Goal: Information Seeking & Learning: Check status

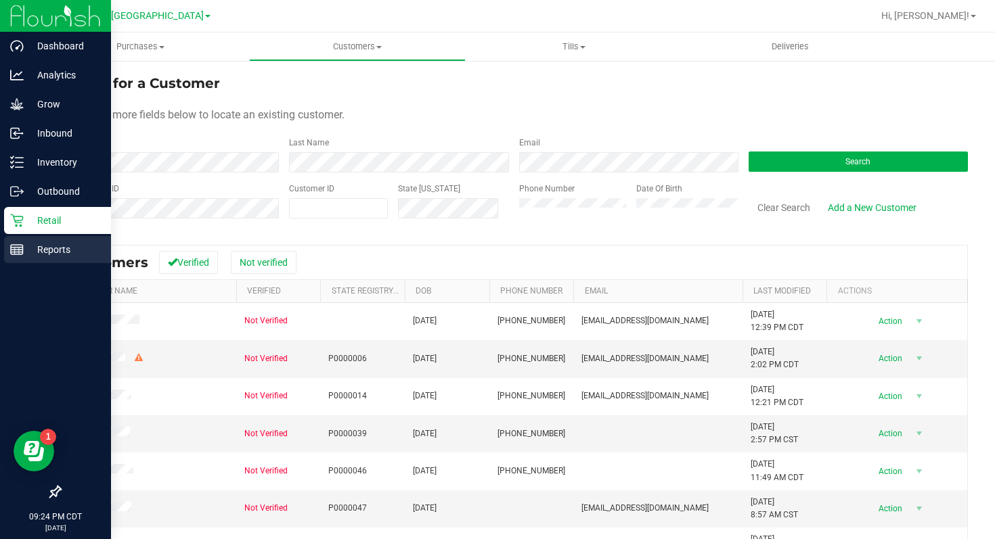
click at [62, 247] on p "Reports" at bounding box center [64, 250] width 81 height 16
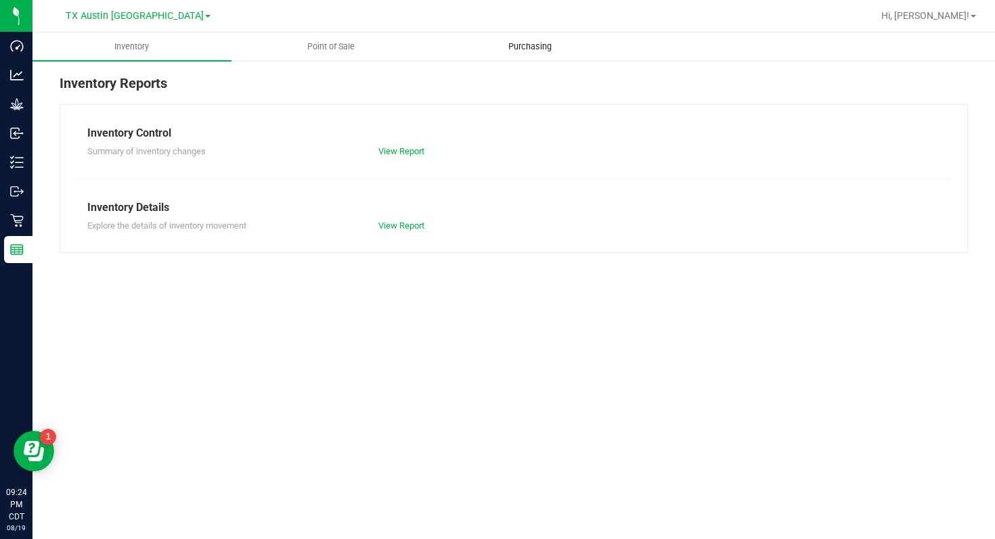
click at [522, 44] on span "Purchasing" at bounding box center [530, 47] width 80 height 12
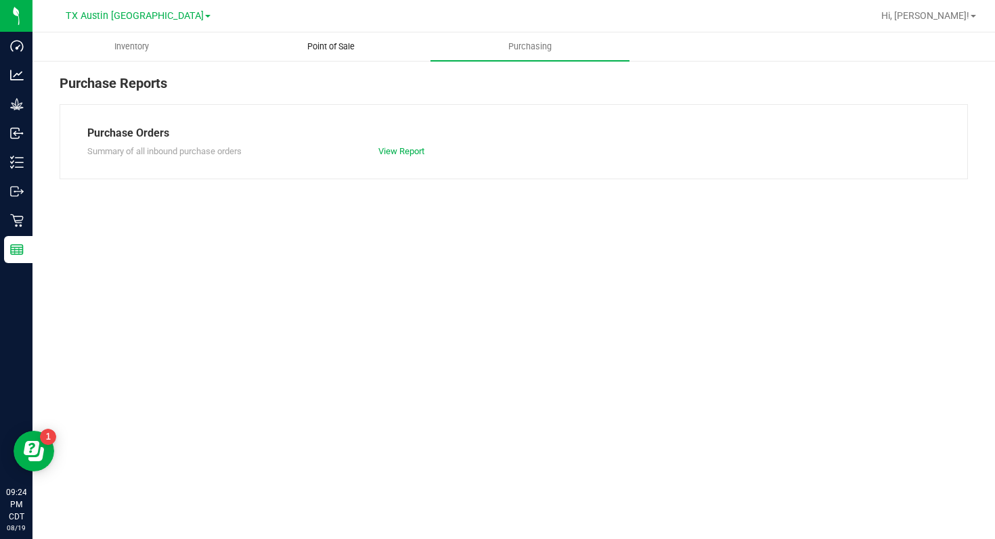
click at [340, 46] on span "Point of Sale" at bounding box center [331, 47] width 84 height 12
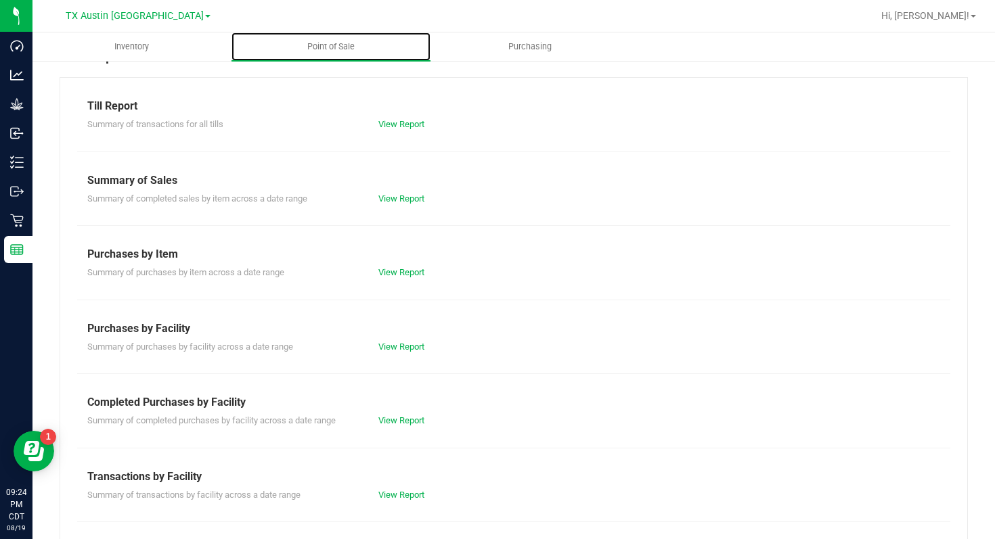
scroll to position [28, 0]
click at [392, 196] on link "View Report" at bounding box center [401, 198] width 46 height 10
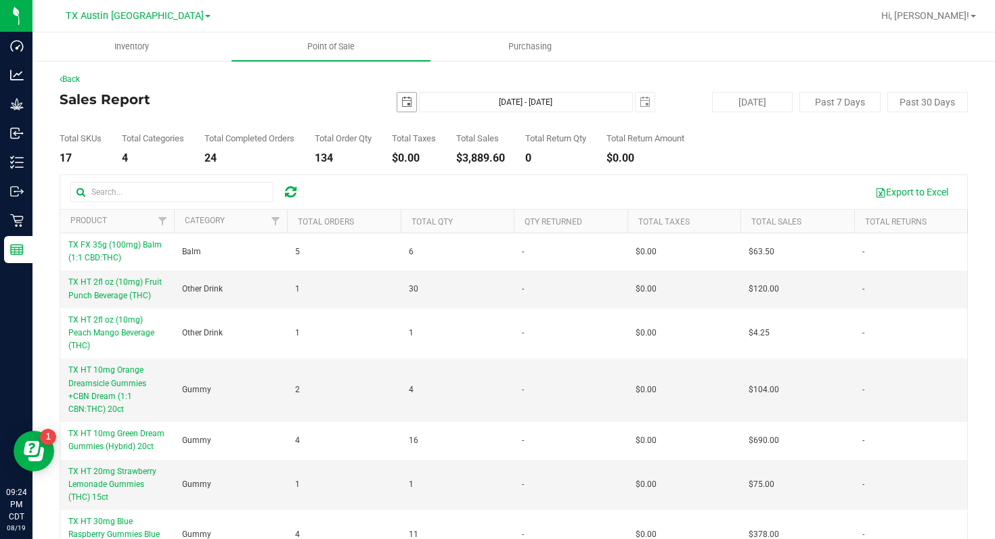
click at [408, 105] on span "select" at bounding box center [406, 102] width 11 height 11
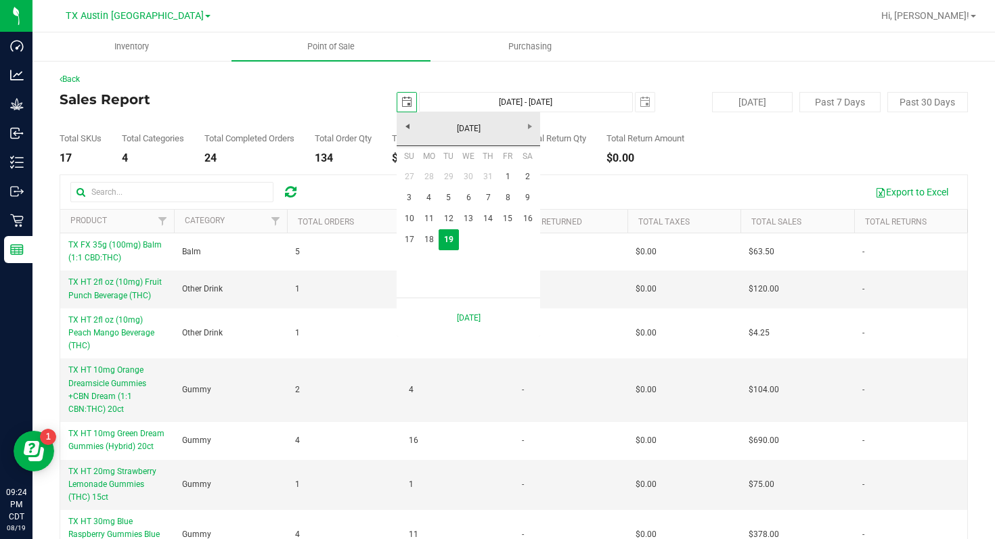
scroll to position [0, 34]
click at [411, 129] on link "[DATE]" at bounding box center [468, 128] width 145 height 21
click at [480, 206] on link "[DATE]" at bounding box center [485, 204] width 35 height 35
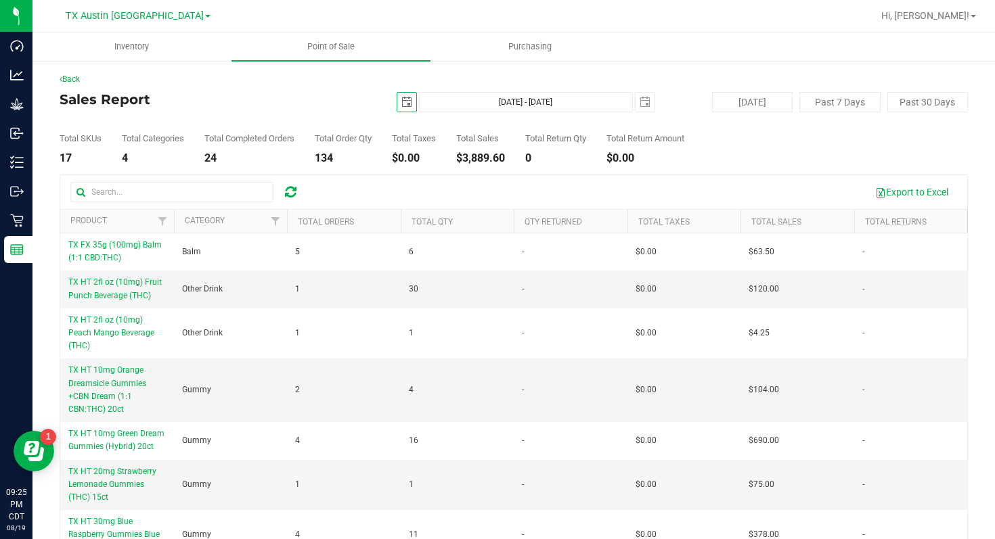
scroll to position [0, 0]
click at [409, 104] on span "select" at bounding box center [406, 102] width 11 height 11
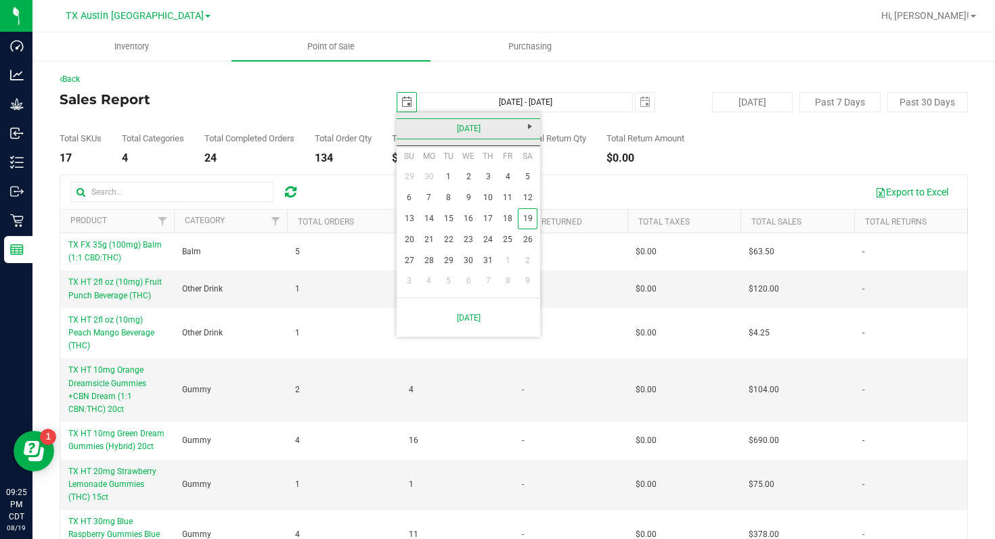
click at [411, 133] on link "[DATE]" at bounding box center [468, 128] width 145 height 21
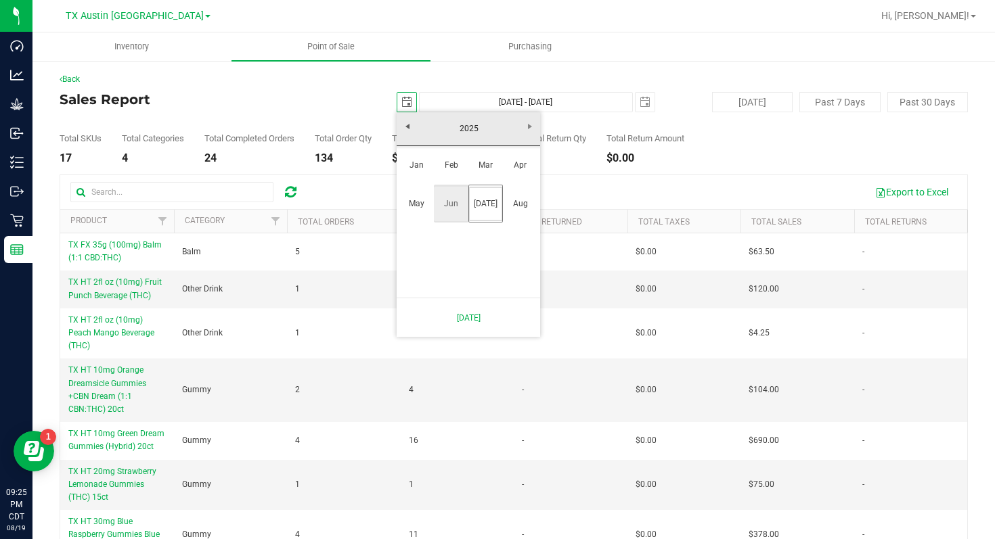
click at [449, 202] on link "Jun" at bounding box center [451, 204] width 35 height 35
click at [431, 262] on link "30" at bounding box center [429, 260] width 20 height 21
type input "[DATE]"
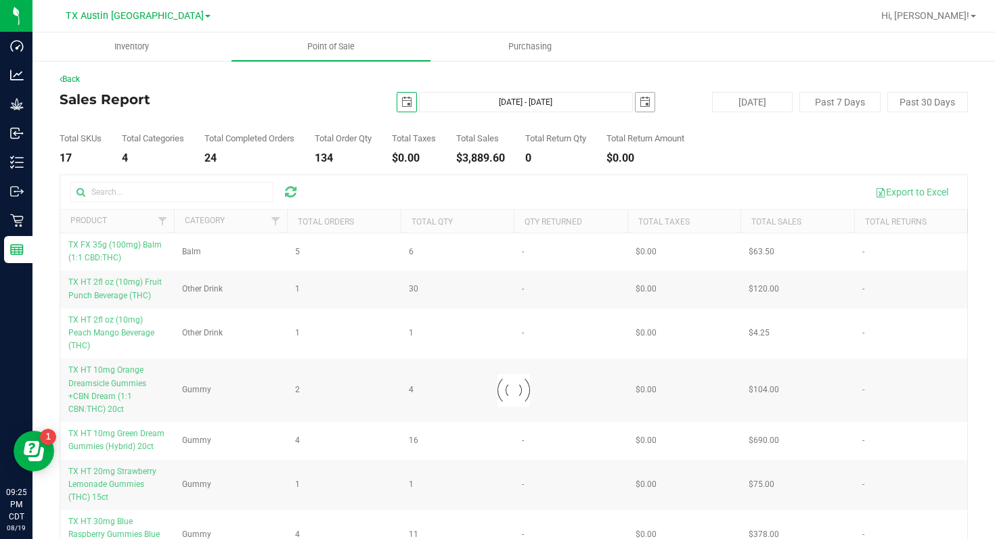
click at [639, 105] on span "select" at bounding box center [644, 102] width 11 height 11
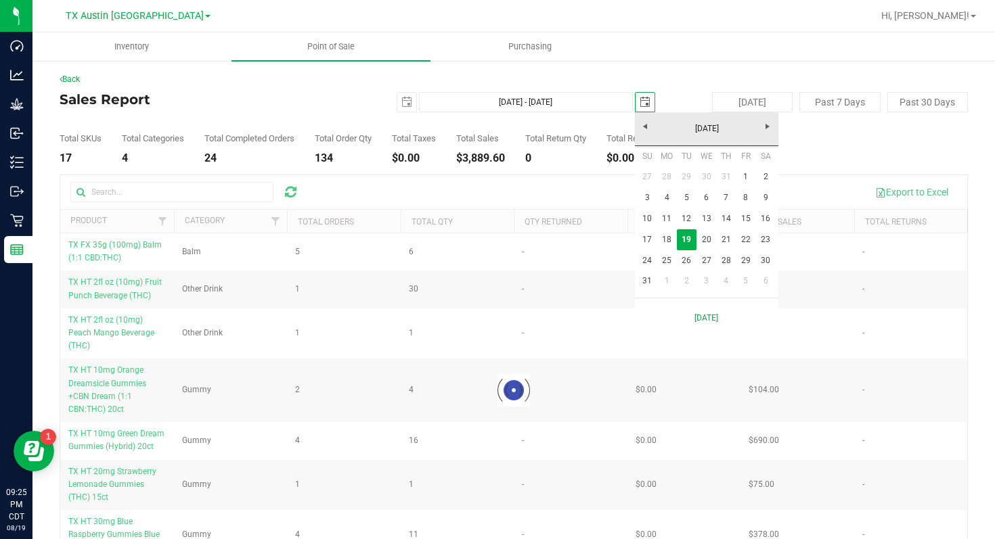
scroll to position [0, 34]
click at [646, 129] on link "[DATE]" at bounding box center [706, 128] width 145 height 21
click at [725, 209] on link "[DATE]" at bounding box center [723, 204] width 35 height 35
click at [744, 175] on link "4" at bounding box center [745, 176] width 20 height 21
type input "[DATE] - [DATE]"
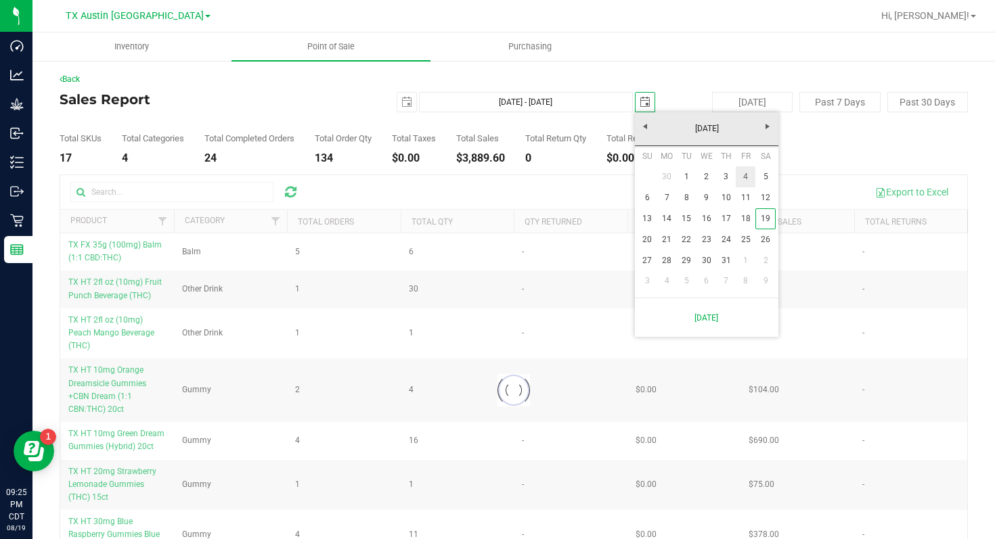
type input "[DATE]"
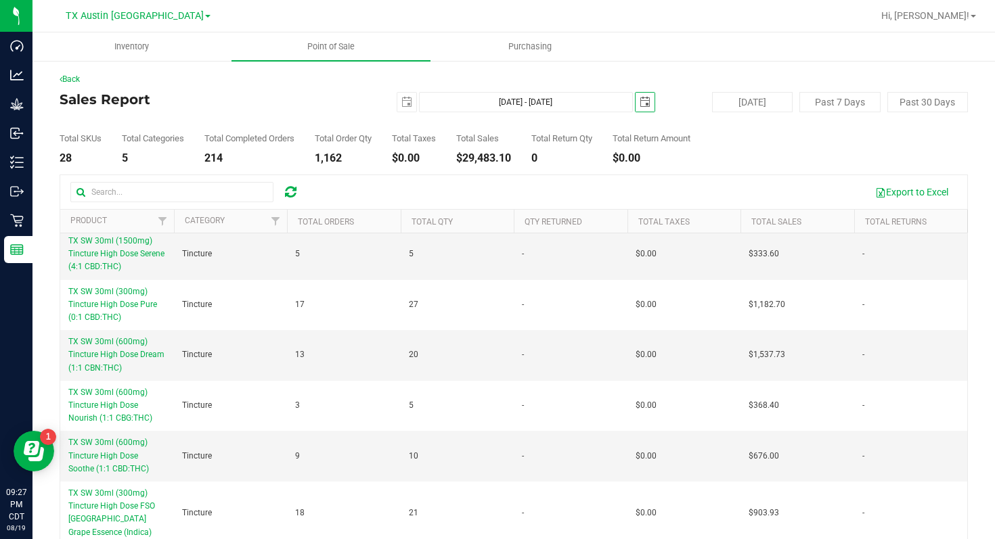
scroll to position [925, 0]
click at [205, 17] on span at bounding box center [207, 16] width 5 height 3
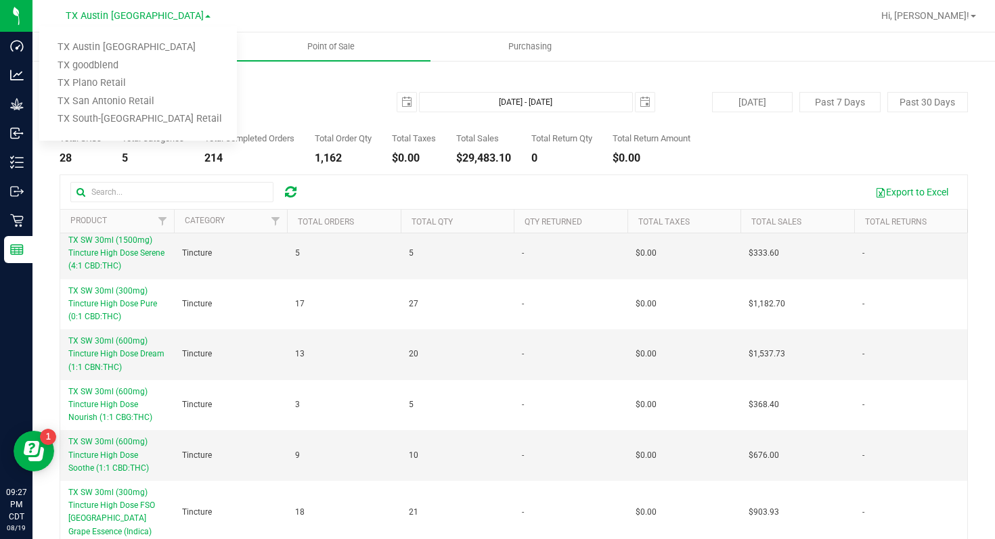
click at [585, 22] on div at bounding box center [557, 16] width 630 height 26
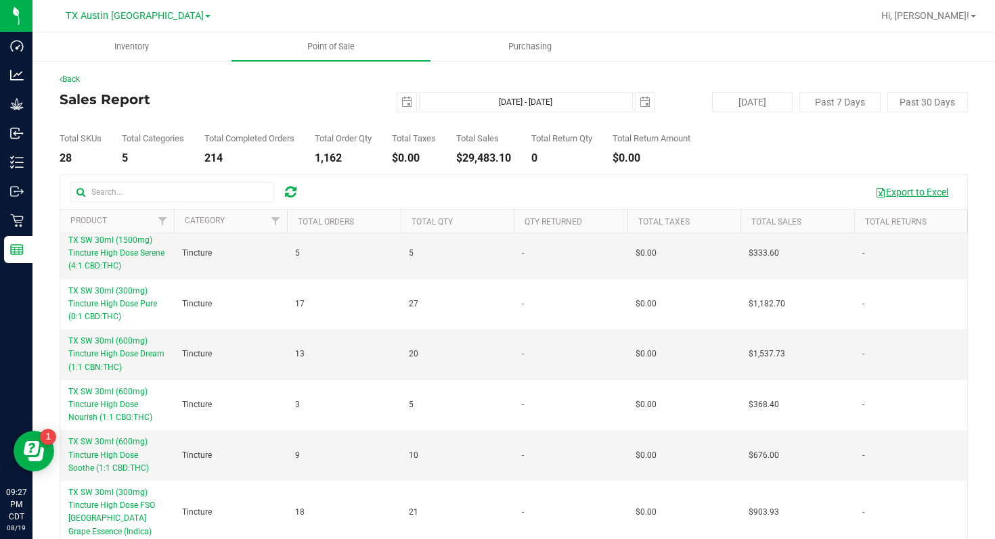
click at [899, 189] on button "Export to Excel" at bounding box center [911, 192] width 91 height 23
click at [205, 16] on span at bounding box center [207, 16] width 5 height 3
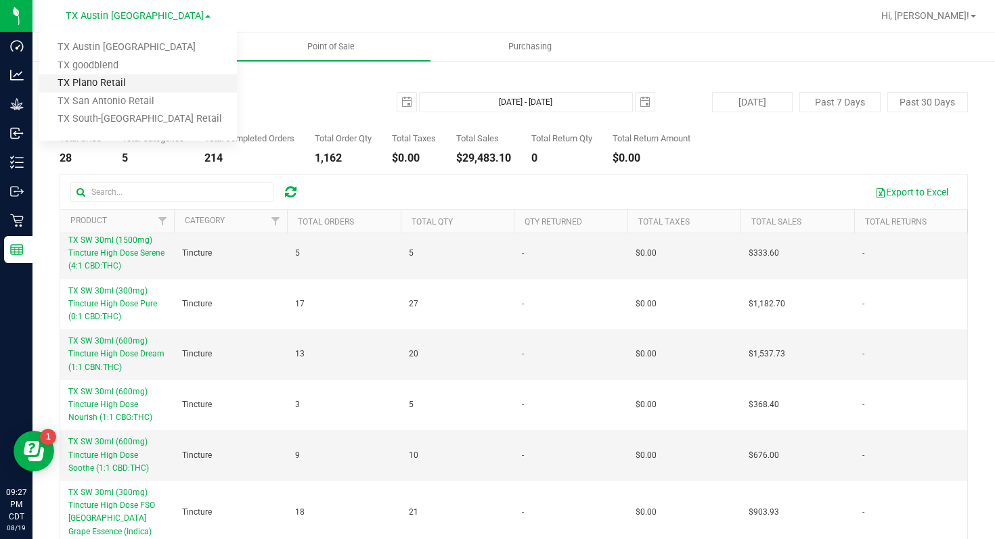
click at [158, 78] on link "TX Plano Retail" at bounding box center [138, 83] width 198 height 18
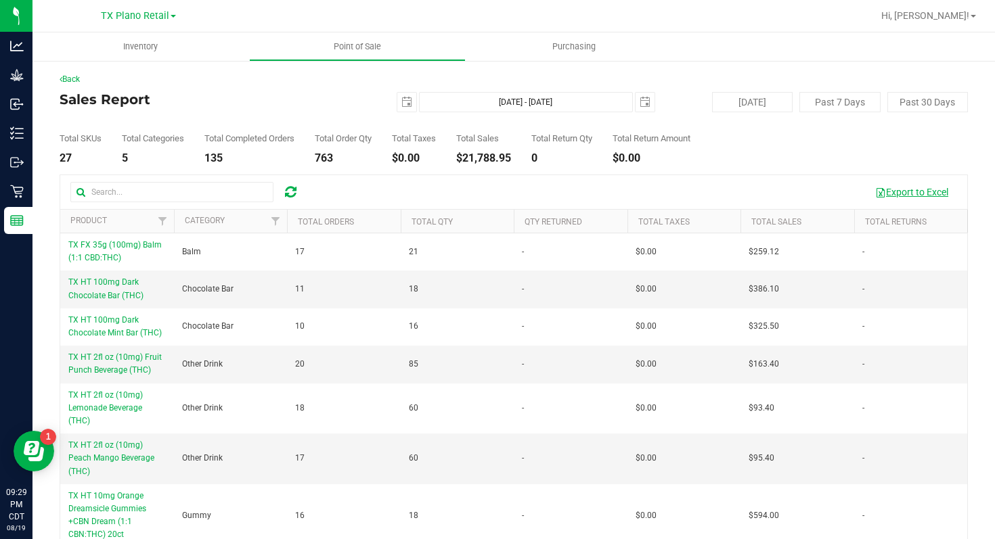
click at [903, 195] on button "Export to Excel" at bounding box center [911, 192] width 91 height 23
click at [172, 16] on span at bounding box center [172, 16] width 5 height 3
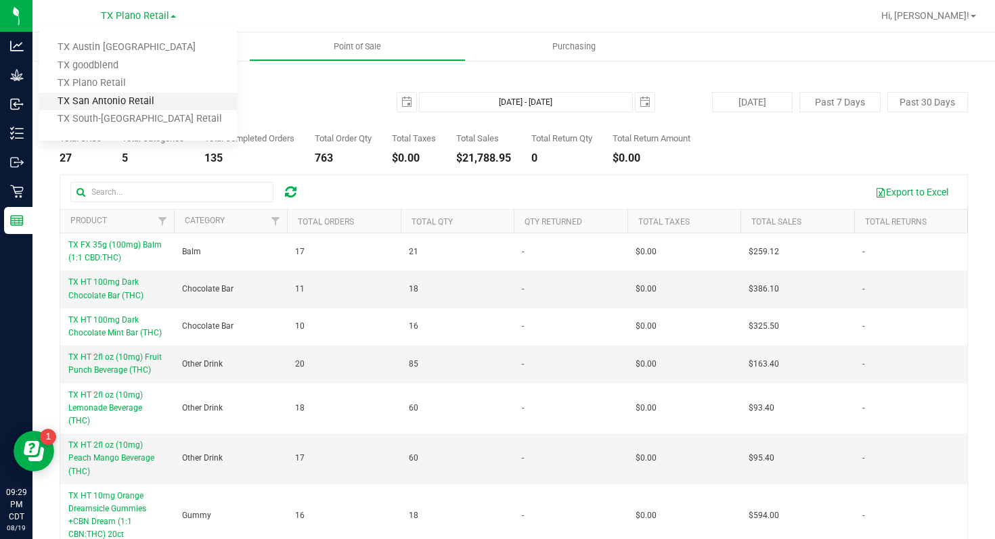
click at [156, 98] on link "TX San Antonio Retail" at bounding box center [138, 102] width 198 height 18
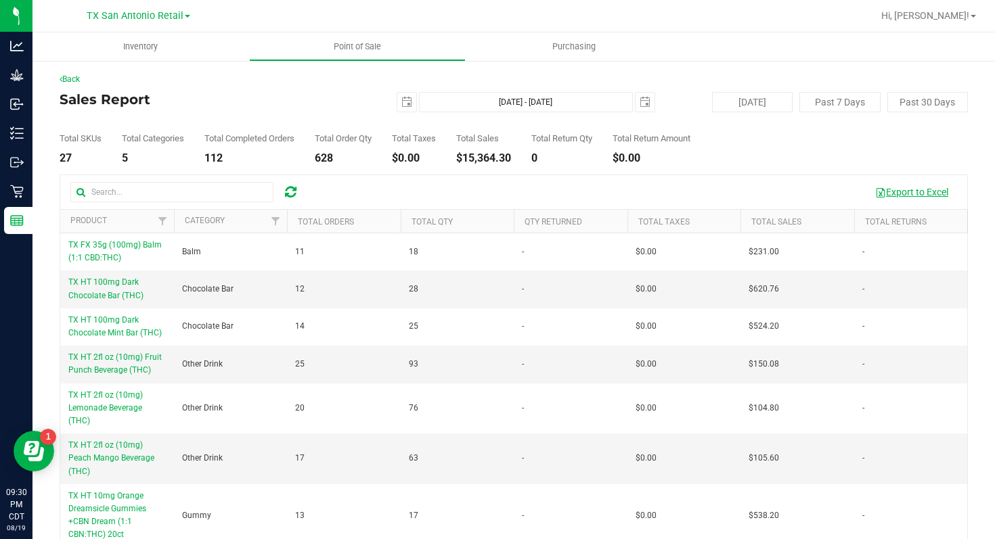
click at [908, 191] on button "Export to Excel" at bounding box center [911, 192] width 91 height 23
click at [187, 14] on link "TX San Antonio Retail" at bounding box center [139, 15] width 104 height 13
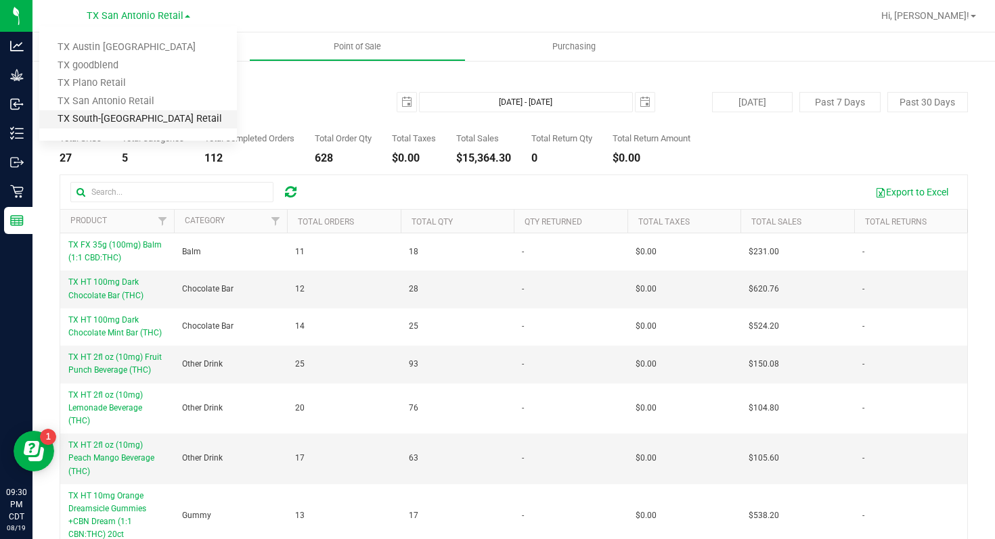
click at [169, 119] on link "TX South-[GEOGRAPHIC_DATA] Retail" at bounding box center [138, 119] width 198 height 18
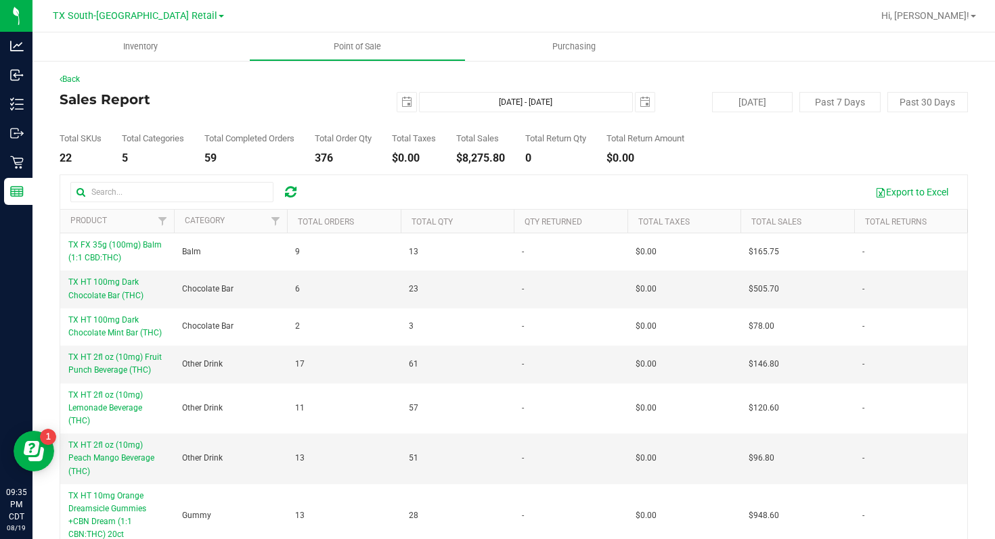
click at [190, 12] on link "TX South-[GEOGRAPHIC_DATA] Retail" at bounding box center [138, 15] width 171 height 13
click at [735, 75] on div "Back" at bounding box center [514, 79] width 908 height 12
click at [911, 191] on button "Export to Excel" at bounding box center [911, 192] width 91 height 23
click at [645, 103] on span "select" at bounding box center [644, 102] width 11 height 11
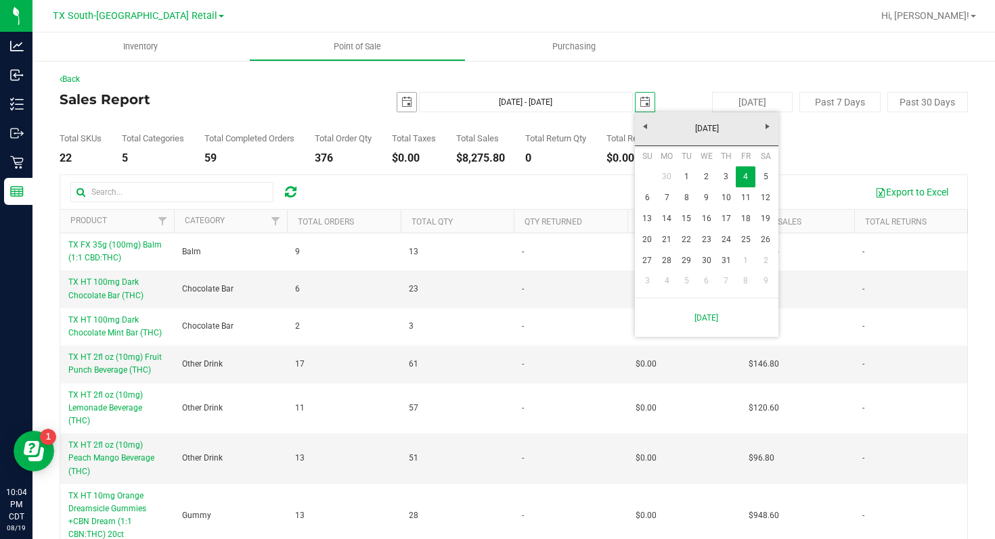
click at [412, 104] on span "select" at bounding box center [406, 102] width 19 height 19
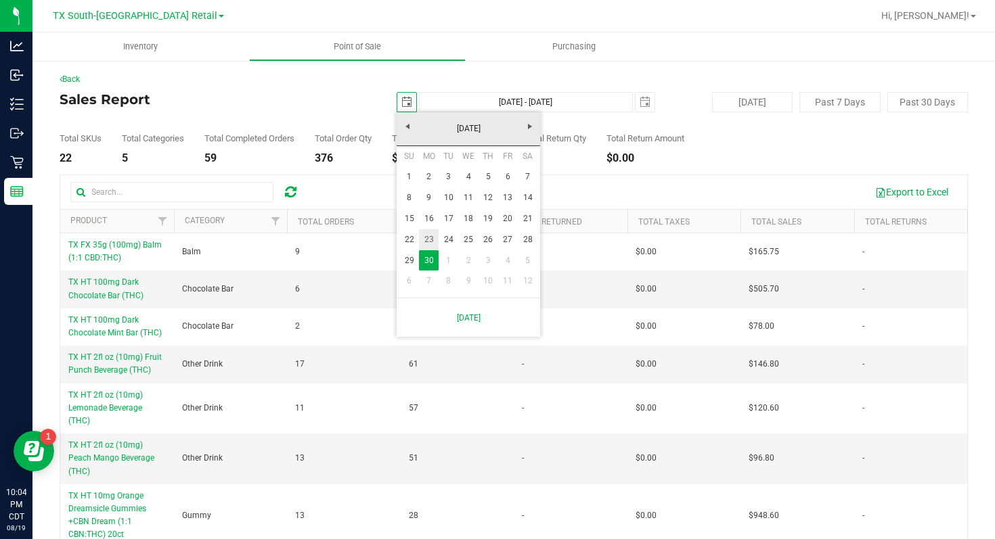
click at [431, 235] on link "23" at bounding box center [429, 239] width 20 height 21
type input "[DATE]"
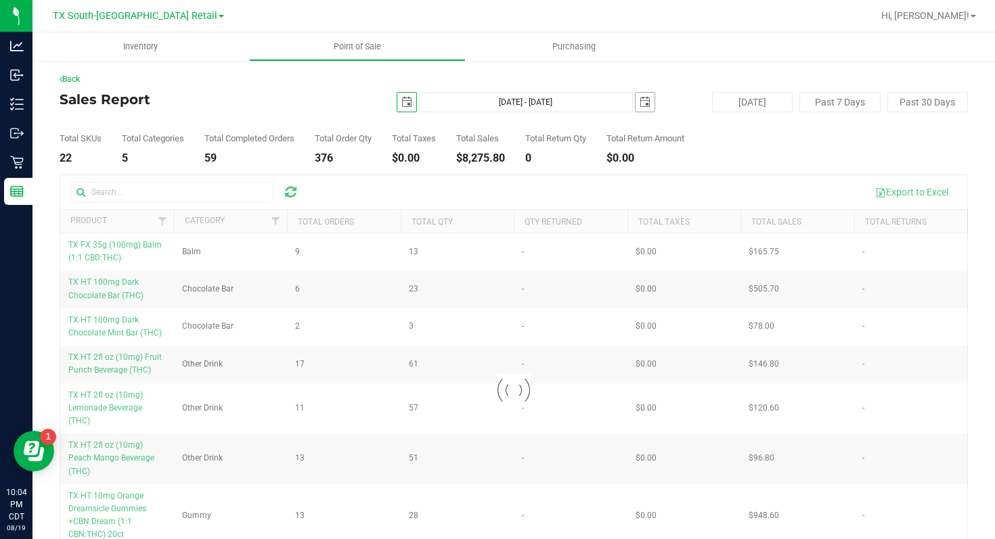
click at [646, 101] on span "select" at bounding box center [644, 102] width 11 height 11
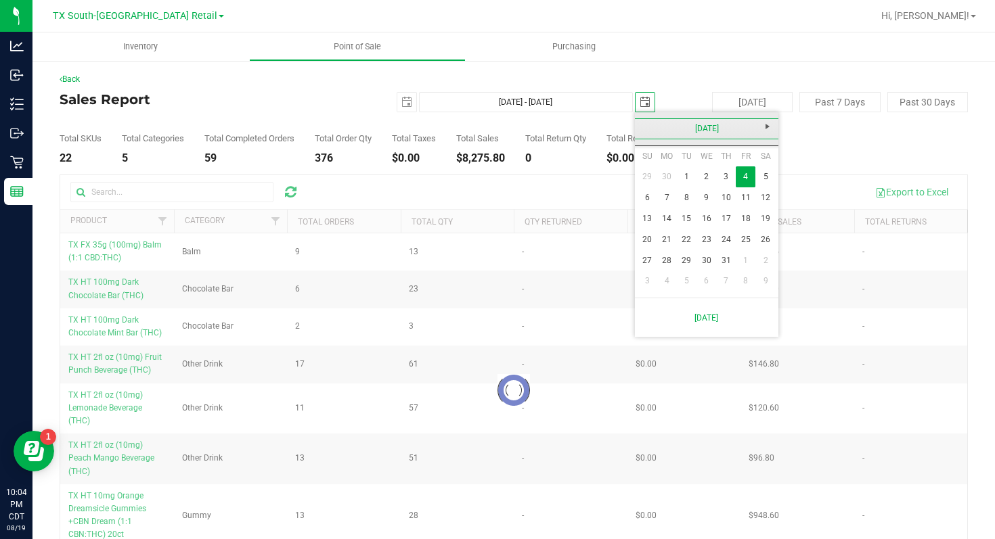
click at [643, 129] on link "[DATE]" at bounding box center [706, 128] width 145 height 21
click at [644, 126] on link "2025" at bounding box center [706, 128] width 145 height 21
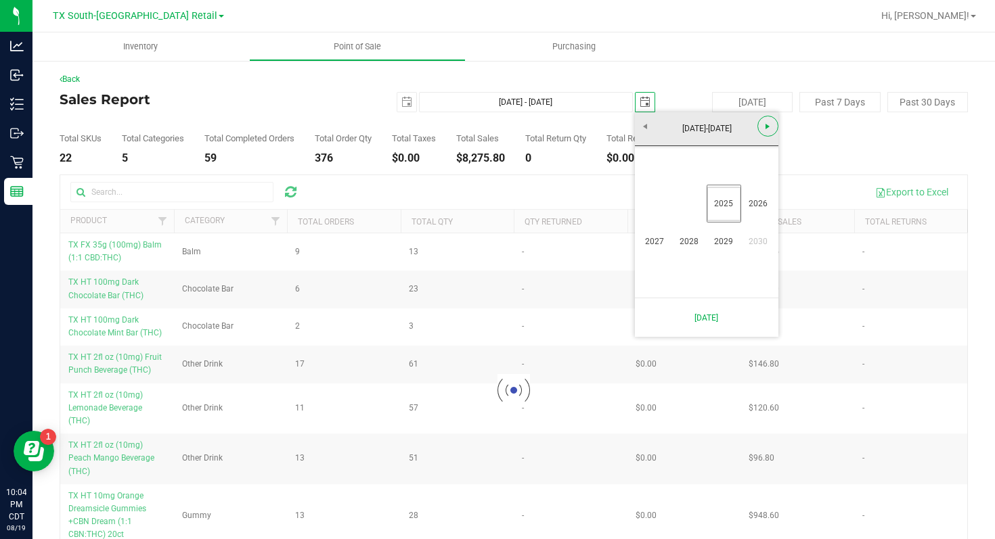
click at [764, 125] on span "Next" at bounding box center [767, 126] width 11 height 11
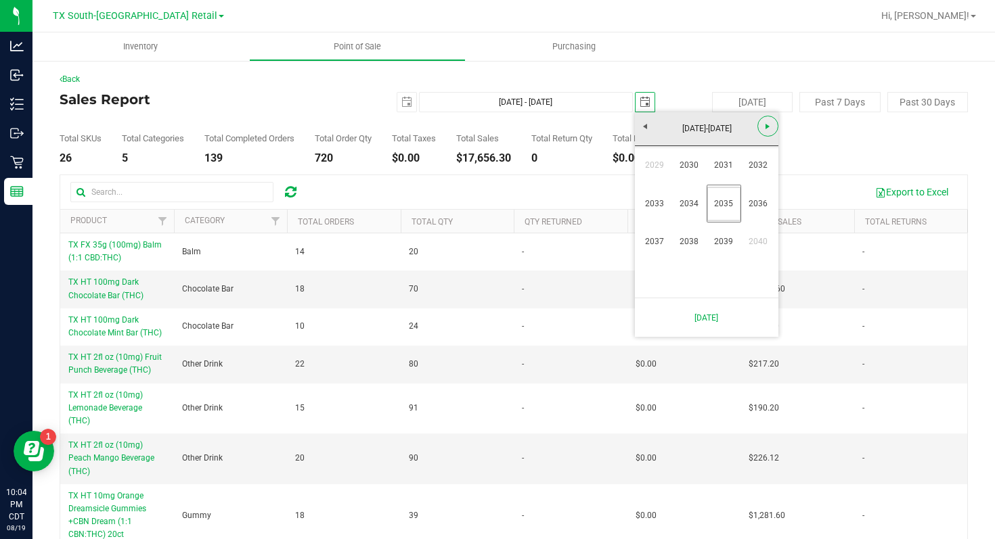
click at [764, 125] on span "Next" at bounding box center [767, 126] width 11 height 11
click at [645, 127] on link "[DATE]-[DATE]" at bounding box center [706, 128] width 145 height 21
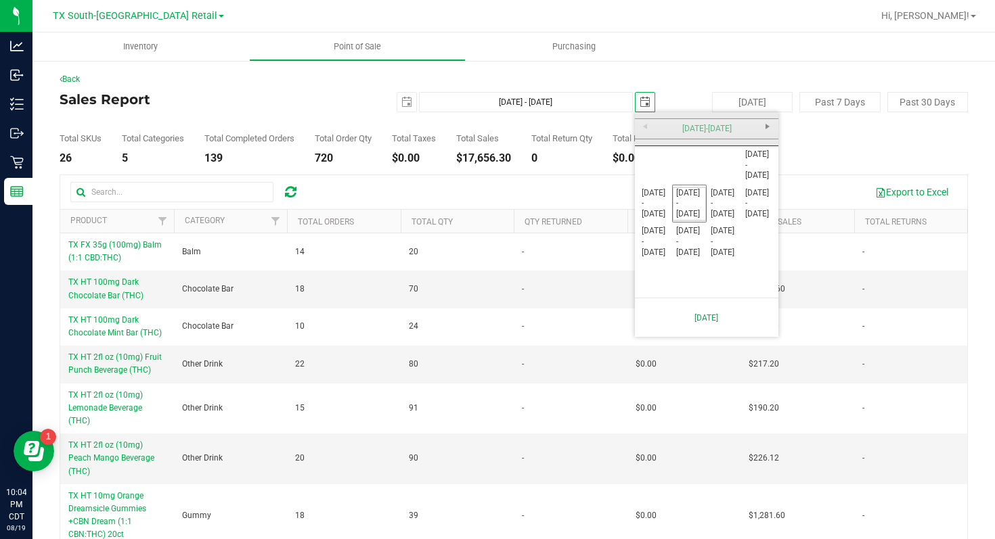
click at [645, 127] on div "[DATE]-[DATE]" at bounding box center [706, 129] width 150 height 34
click at [811, 155] on div "Total SKUs 26 Total Categories 5 Total Completed Orders 139 Total Order Qty 720…" at bounding box center [514, 137] width 908 height 51
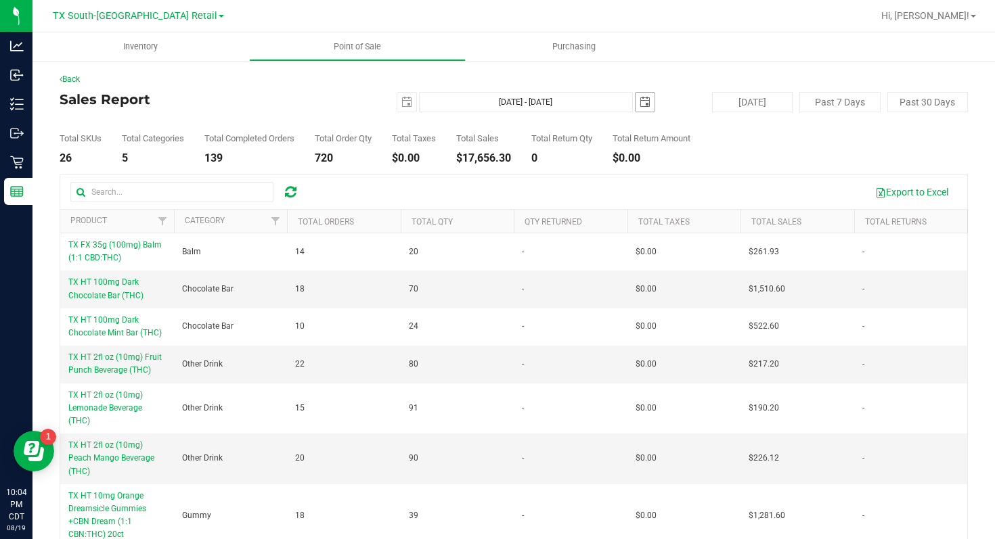
click at [645, 106] on span "select" at bounding box center [644, 102] width 11 height 11
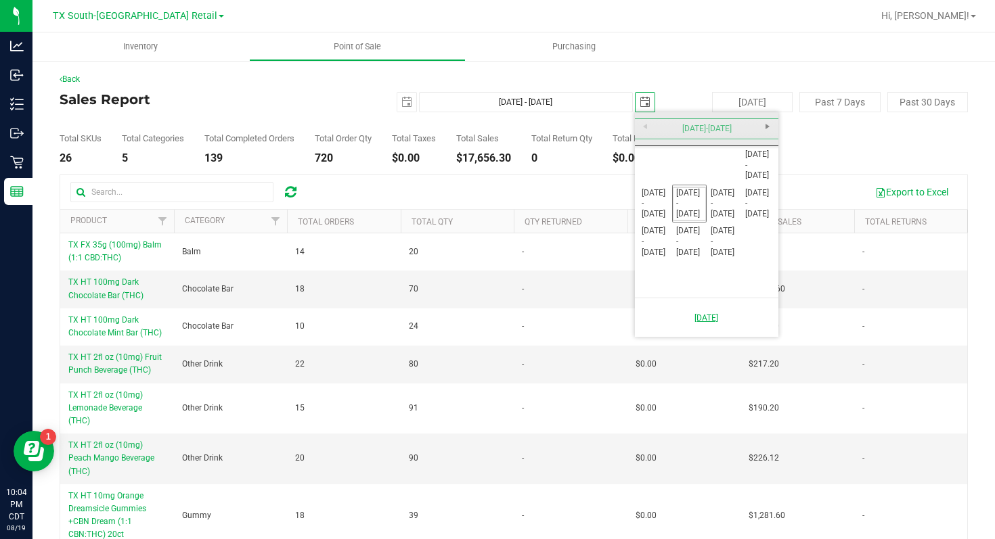
click at [702, 316] on link "[DATE]" at bounding box center [706, 318] width 129 height 28
type input "[DATE] - [DATE]"
type input "[DATE]"
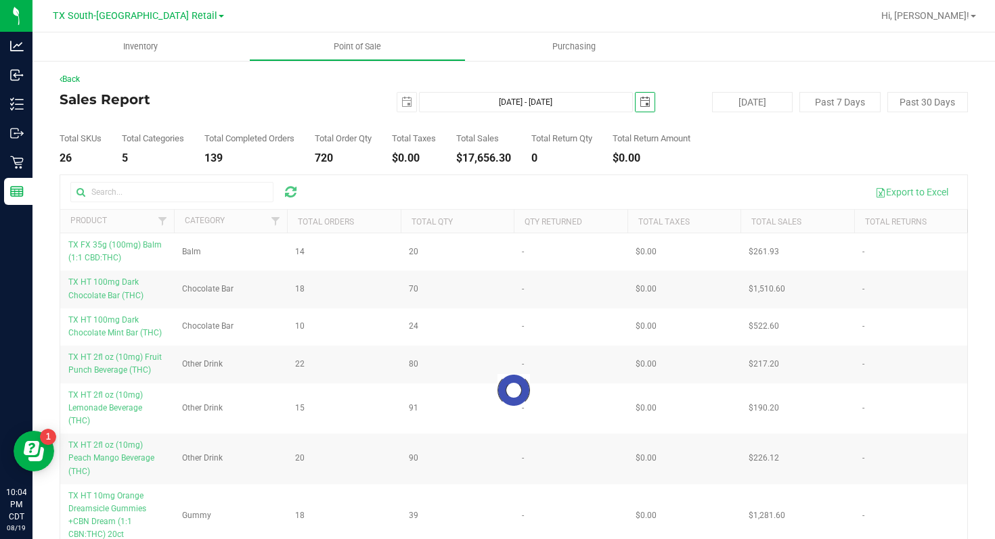
click at [643, 105] on span "select" at bounding box center [644, 102] width 11 height 11
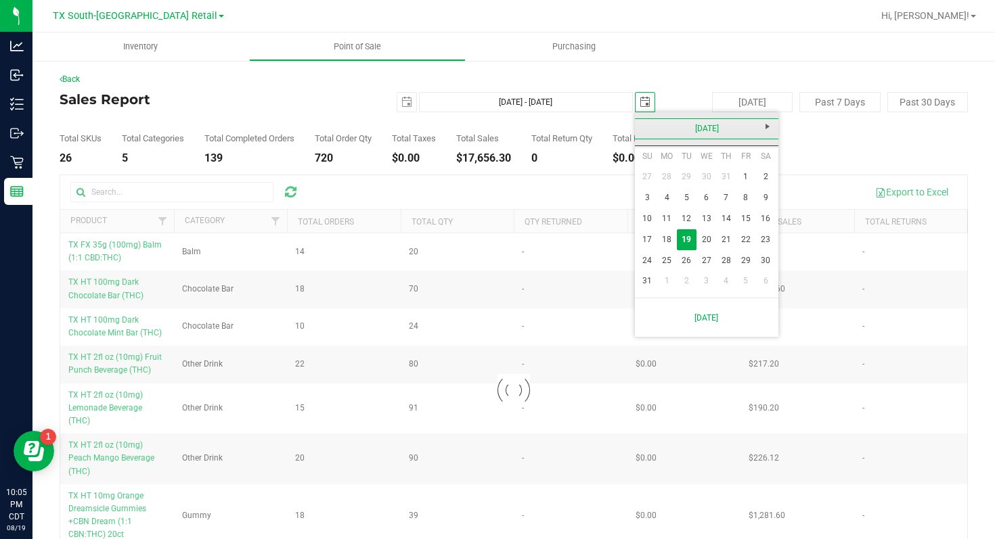
click at [692, 127] on link "[DATE]" at bounding box center [706, 128] width 145 height 21
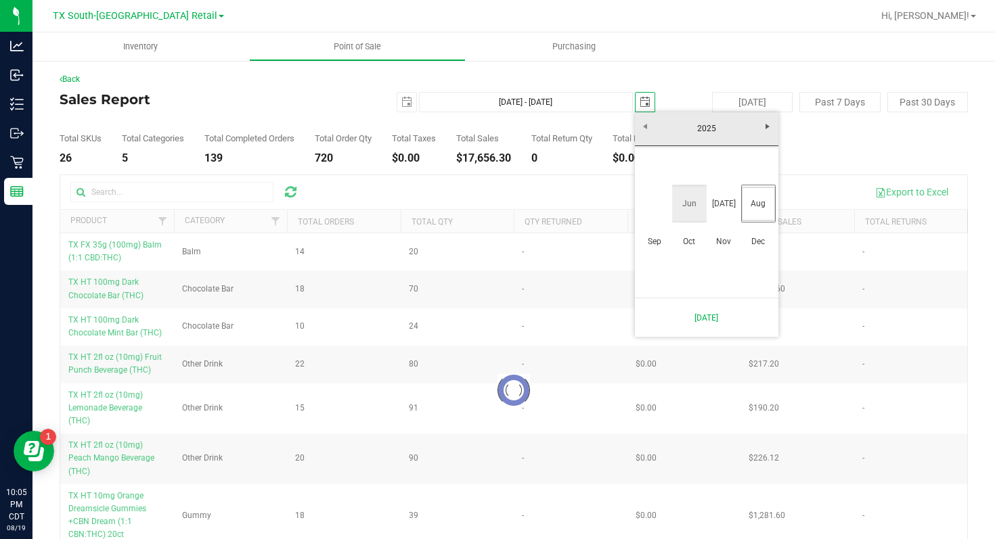
click at [690, 206] on link "Jun" at bounding box center [689, 204] width 35 height 35
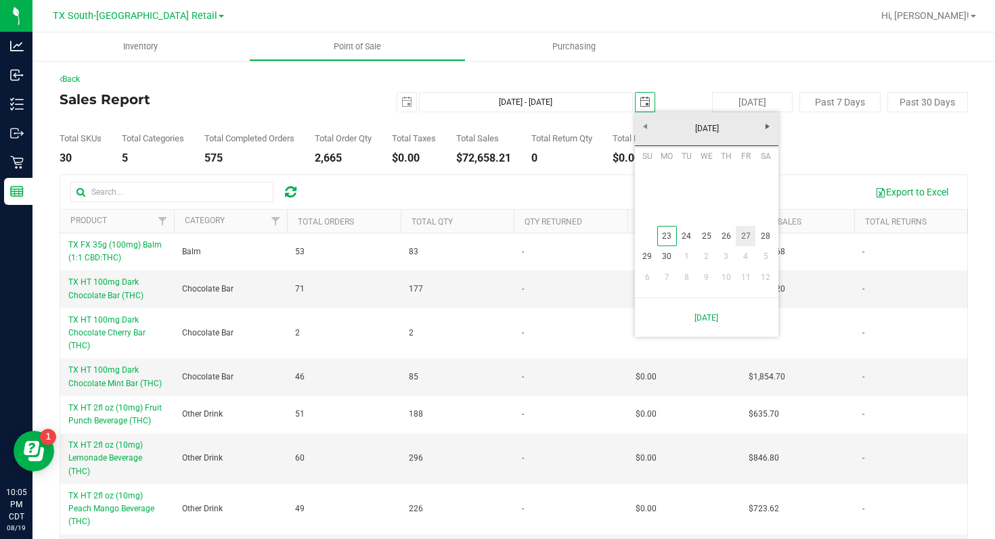
click at [744, 235] on link "27" at bounding box center [745, 236] width 20 height 21
type input "[DATE] - [DATE]"
type input "[DATE]"
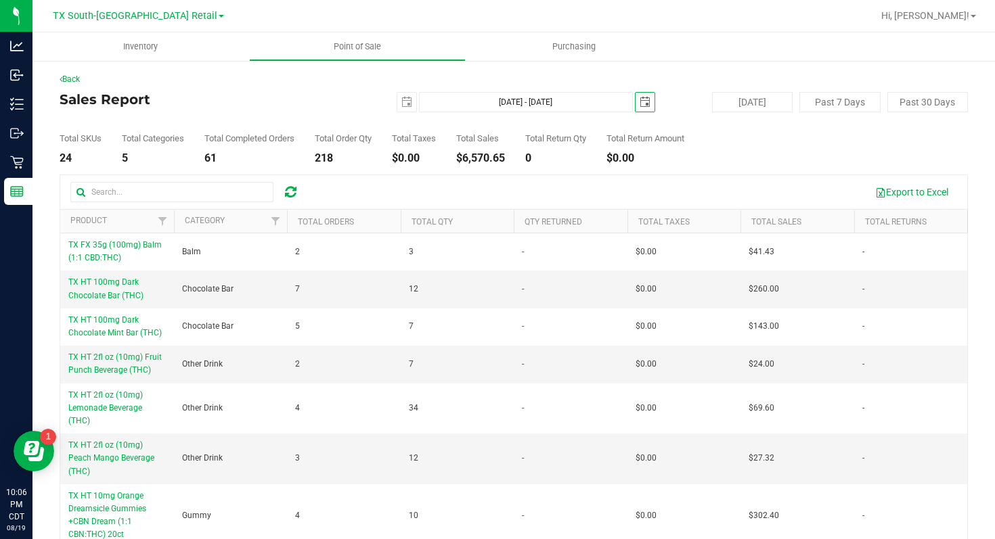
click at [186, 18] on link "TX South-[GEOGRAPHIC_DATA] Retail" at bounding box center [138, 15] width 171 height 13
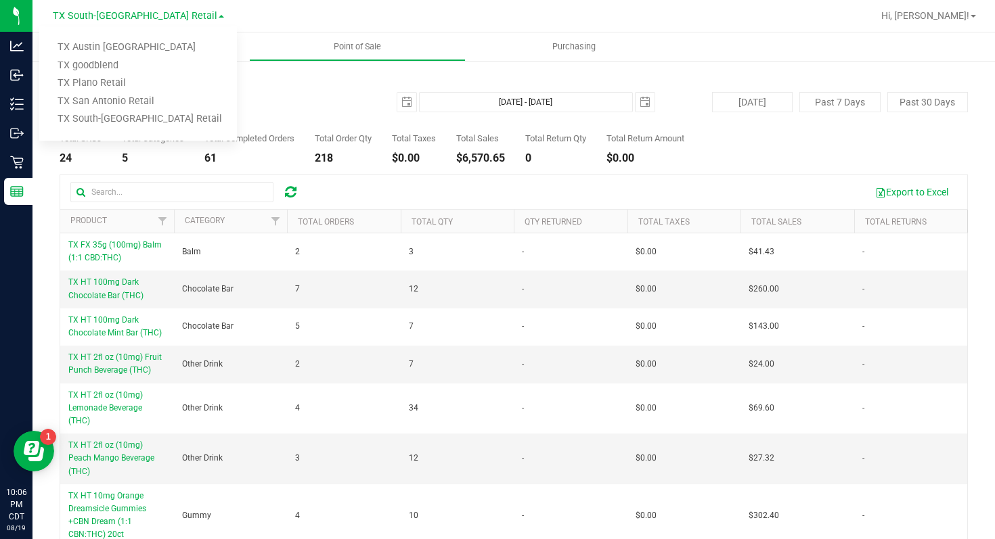
click at [653, 76] on div "Back" at bounding box center [514, 79] width 908 height 12
click at [219, 16] on span at bounding box center [221, 16] width 5 height 3
click at [312, 95] on h4 "Sales Report" at bounding box center [211, 99] width 302 height 15
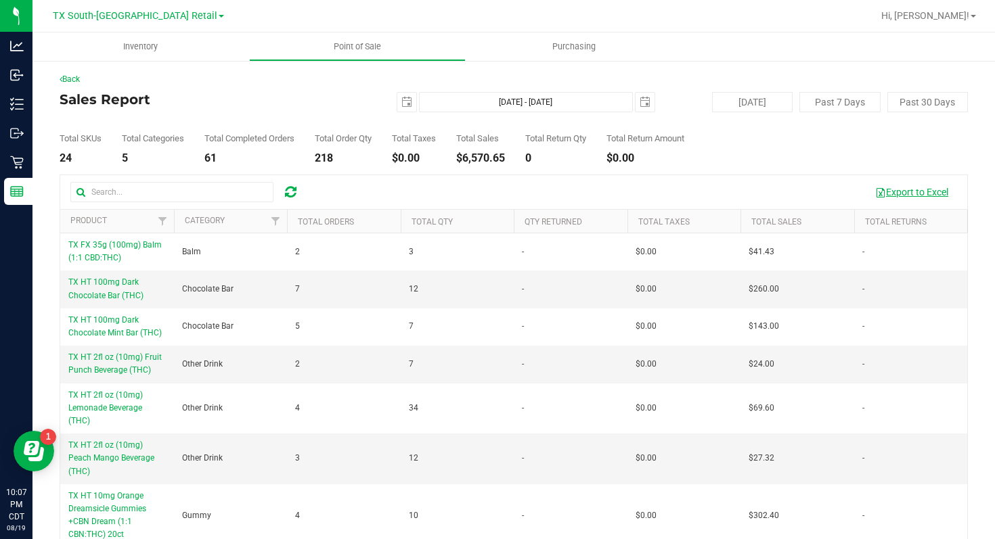
click at [905, 188] on button "Export to Excel" at bounding box center [911, 192] width 91 height 23
click at [187, 12] on link "TX South-[GEOGRAPHIC_DATA] Retail" at bounding box center [138, 15] width 171 height 13
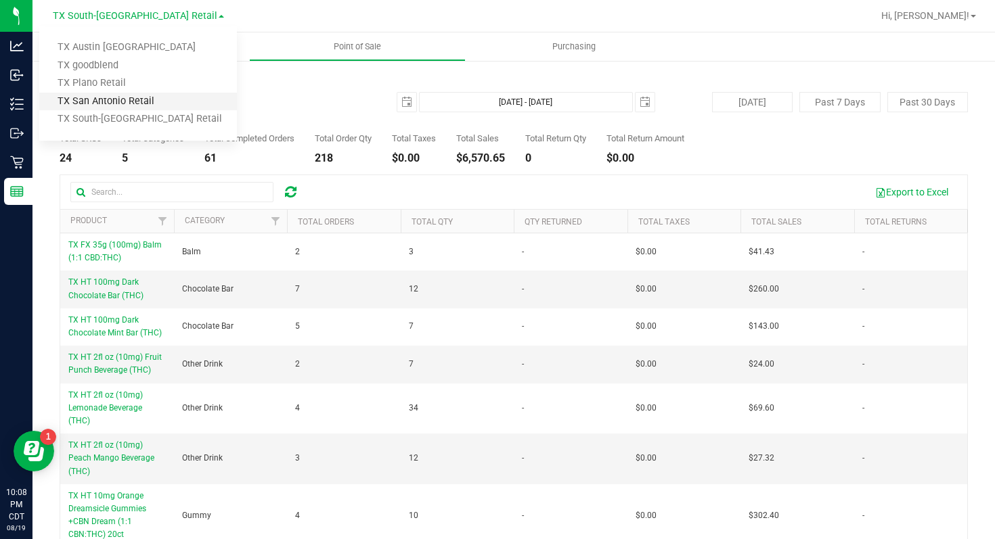
click at [160, 97] on link "TX San Antonio Retail" at bounding box center [138, 102] width 198 height 18
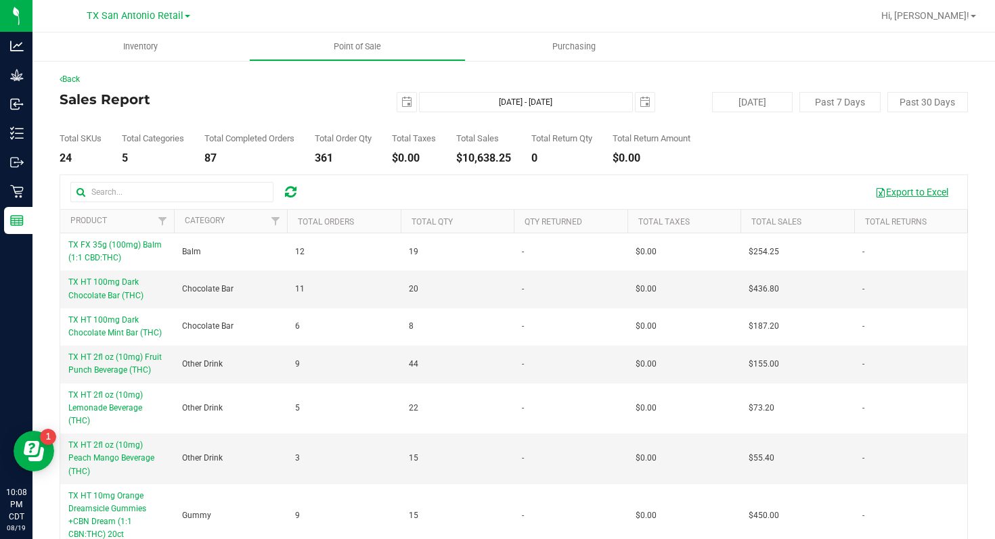
click at [904, 191] on button "Export to Excel" at bounding box center [911, 192] width 91 height 23
click at [185, 13] on link "TX San Antonio Retail" at bounding box center [139, 15] width 104 height 13
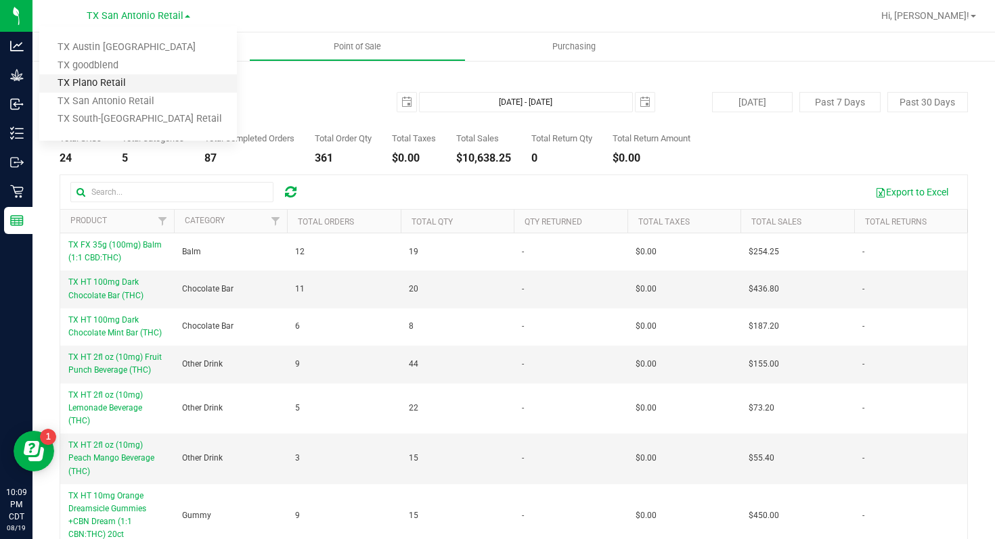
click at [181, 83] on link "TX Plano Retail" at bounding box center [138, 83] width 198 height 18
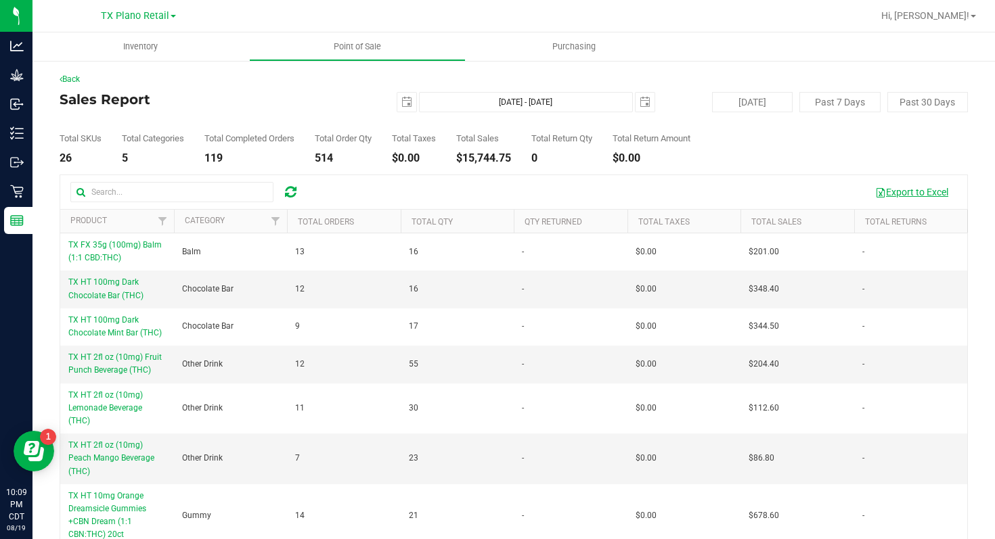
click at [907, 191] on button "Export to Excel" at bounding box center [911, 192] width 91 height 23
click at [172, 16] on span at bounding box center [172, 16] width 5 height 3
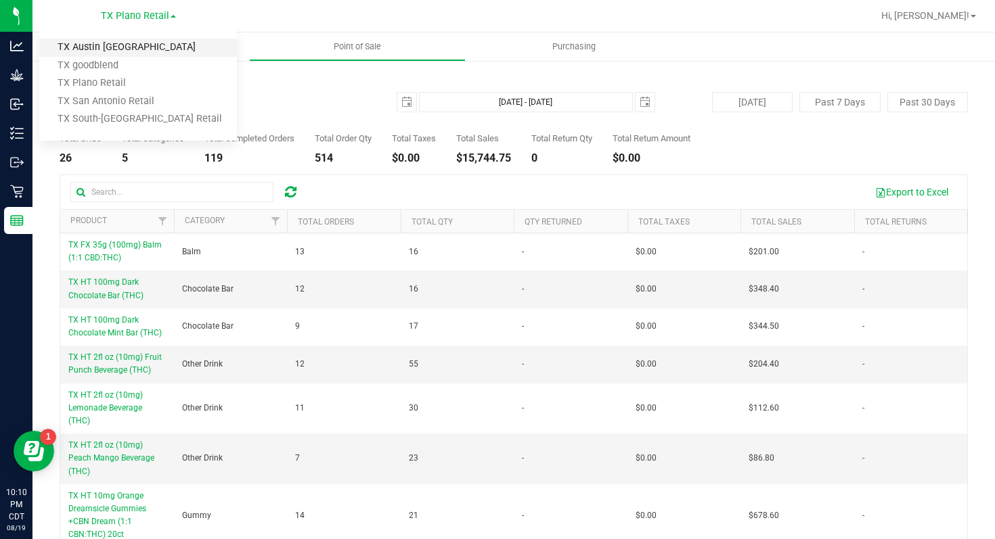
click at [170, 39] on link "TX Austin [GEOGRAPHIC_DATA]" at bounding box center [138, 48] width 198 height 18
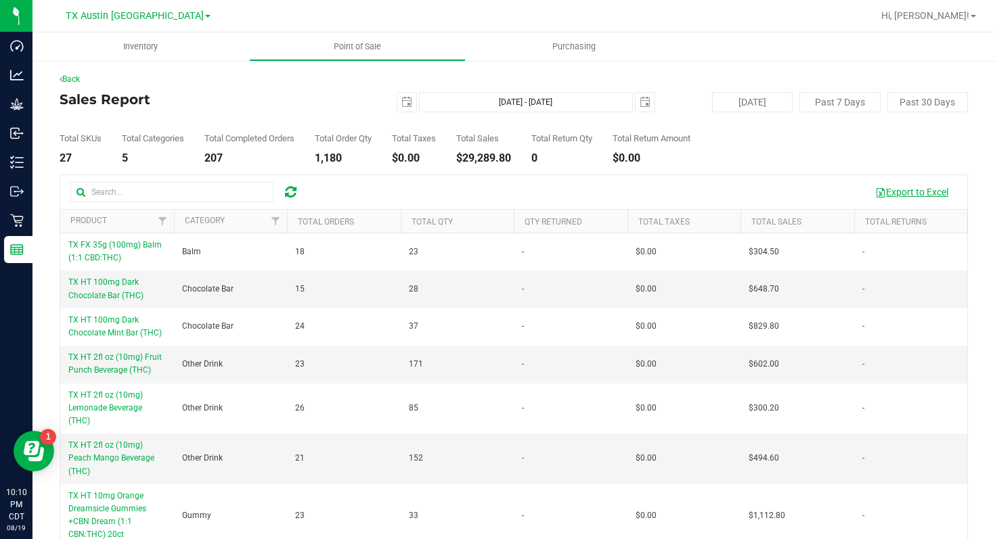
click at [903, 190] on button "Export to Excel" at bounding box center [911, 192] width 91 height 23
click at [821, 105] on button "Past 7 Days" at bounding box center [839, 102] width 81 height 20
type input "[DATE]"
type input "[DATE] - [DATE]"
type input "[DATE]"
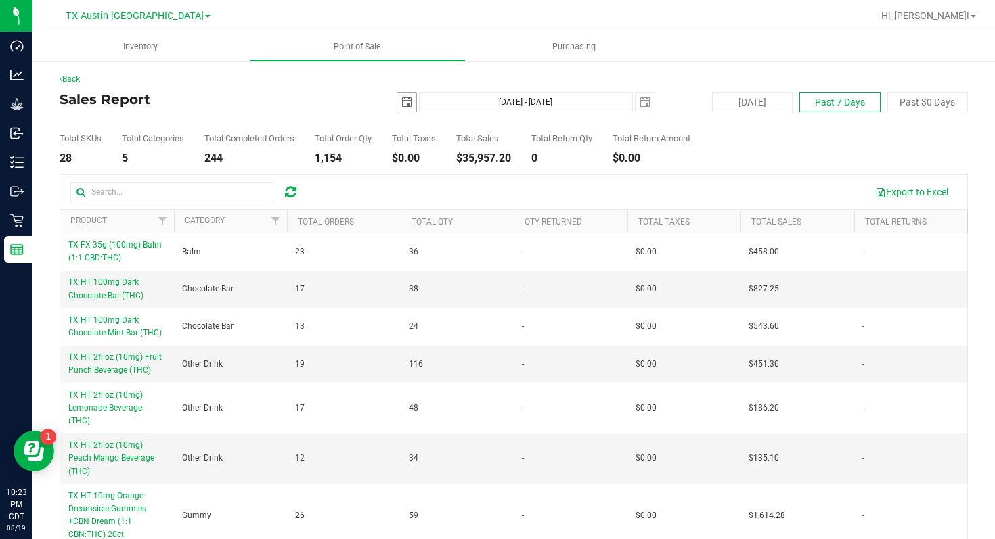
click at [408, 105] on span "select" at bounding box center [406, 102] width 11 height 11
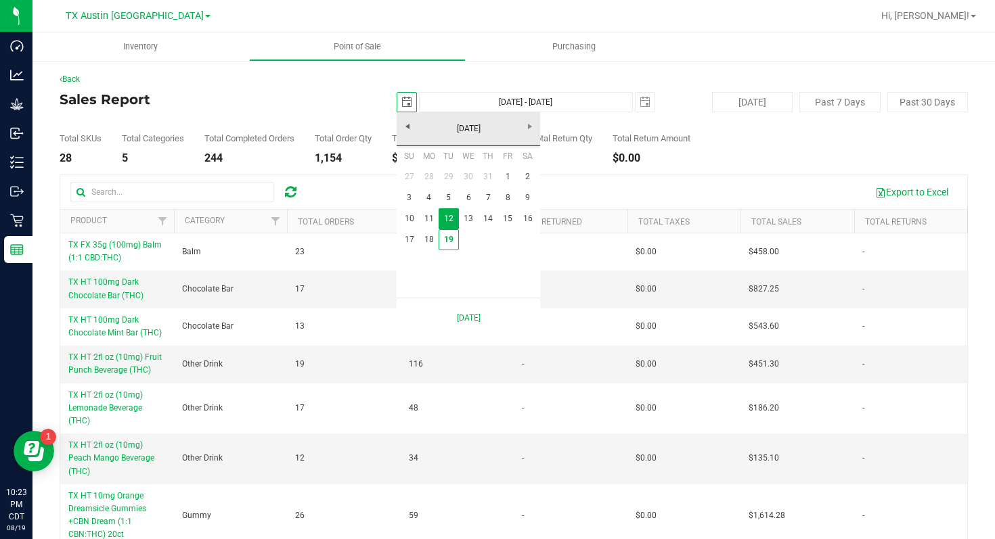
scroll to position [0, 34]
click at [432, 218] on link "11" at bounding box center [429, 218] width 20 height 21
type input "[DATE]"
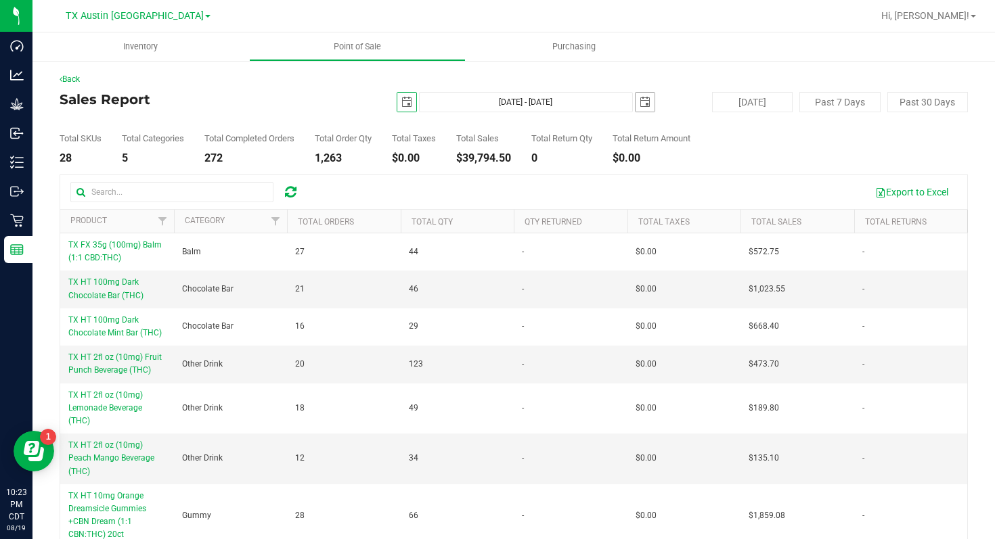
click at [640, 103] on span "select" at bounding box center [644, 102] width 11 height 11
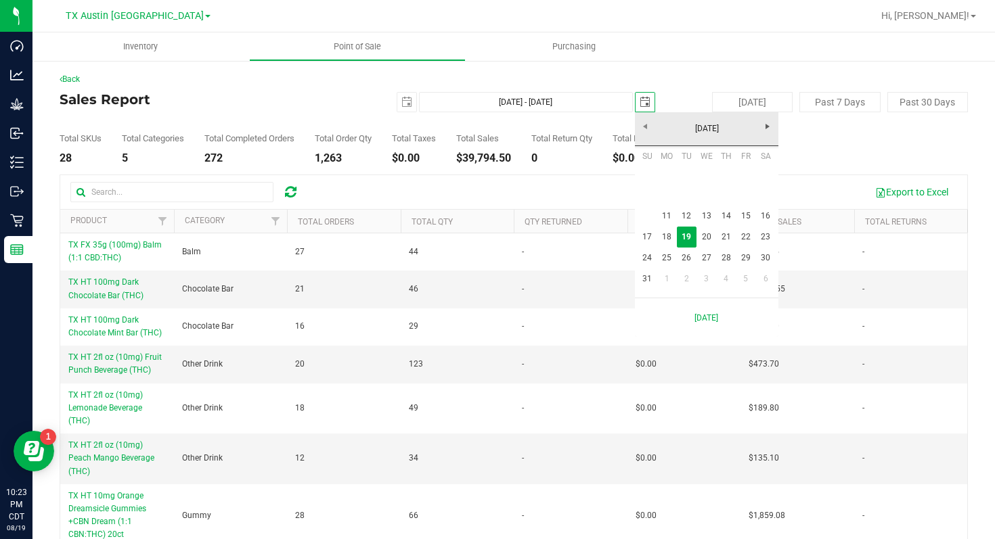
scroll to position [0, 34]
click at [648, 239] on link "17" at bounding box center [647, 237] width 20 height 21
type input "[DATE] - [DATE]"
type input "[DATE]"
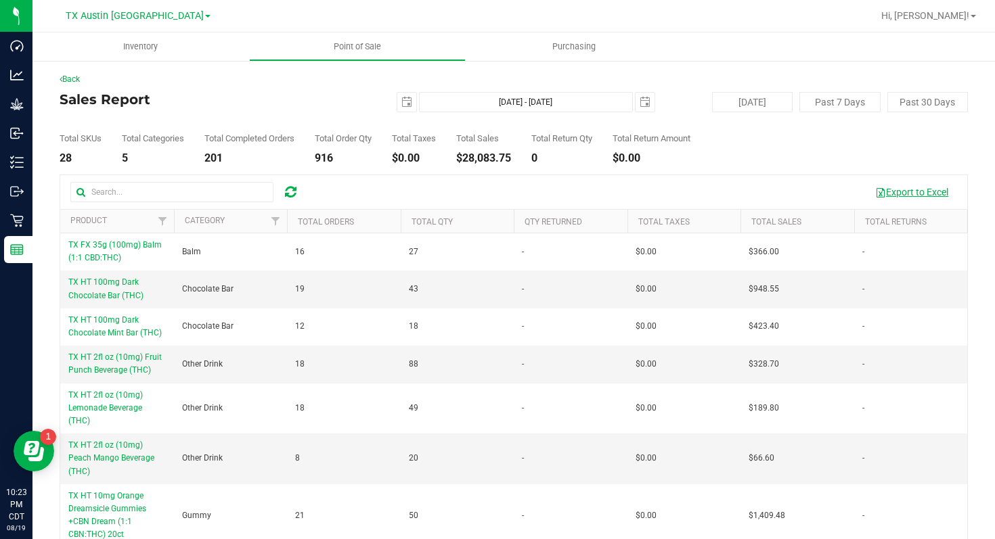
click at [910, 191] on button "Export to Excel" at bounding box center [911, 192] width 91 height 23
click at [165, 20] on link "TX Austin [GEOGRAPHIC_DATA]" at bounding box center [138, 15] width 145 height 13
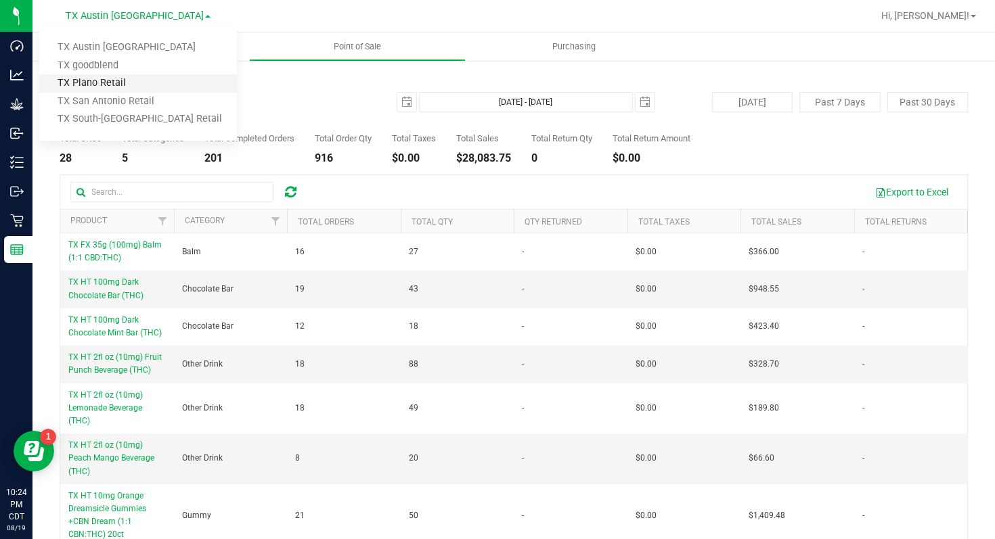
click at [153, 83] on link "TX Plano Retail" at bounding box center [138, 83] width 198 height 18
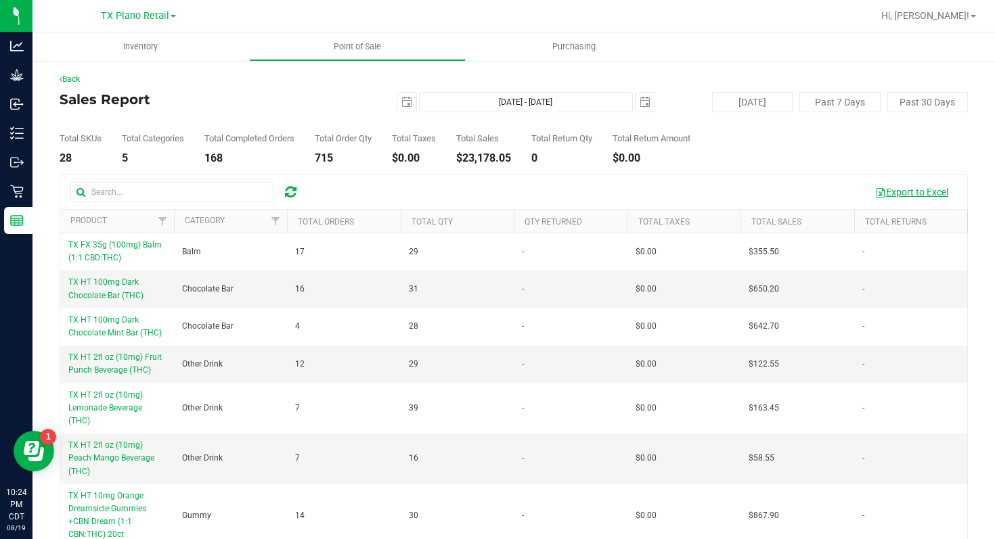
click at [903, 191] on button "Export to Excel" at bounding box center [911, 192] width 91 height 23
click at [168, 12] on link "TX Plano Retail" at bounding box center [138, 15] width 75 height 13
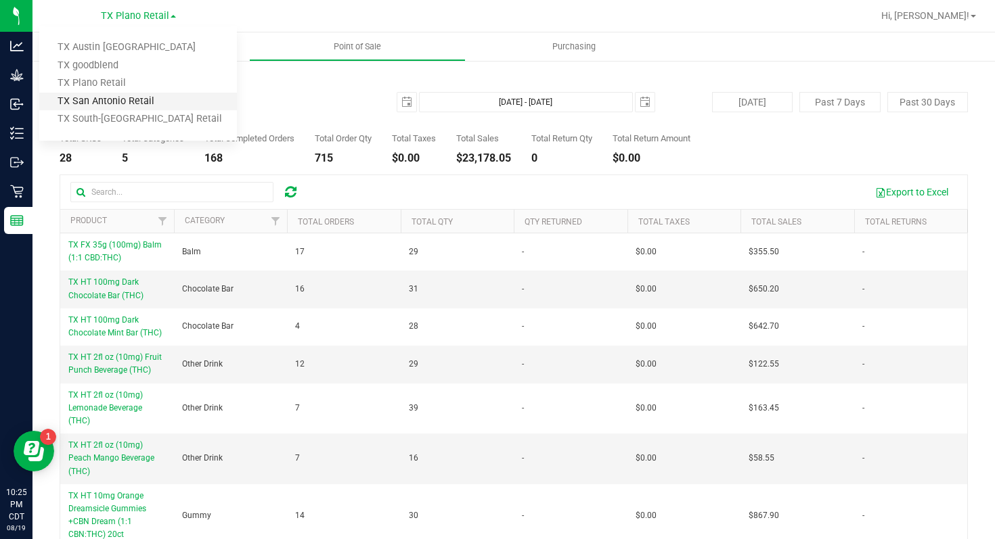
click at [166, 95] on link "TX San Antonio Retail" at bounding box center [138, 102] width 198 height 18
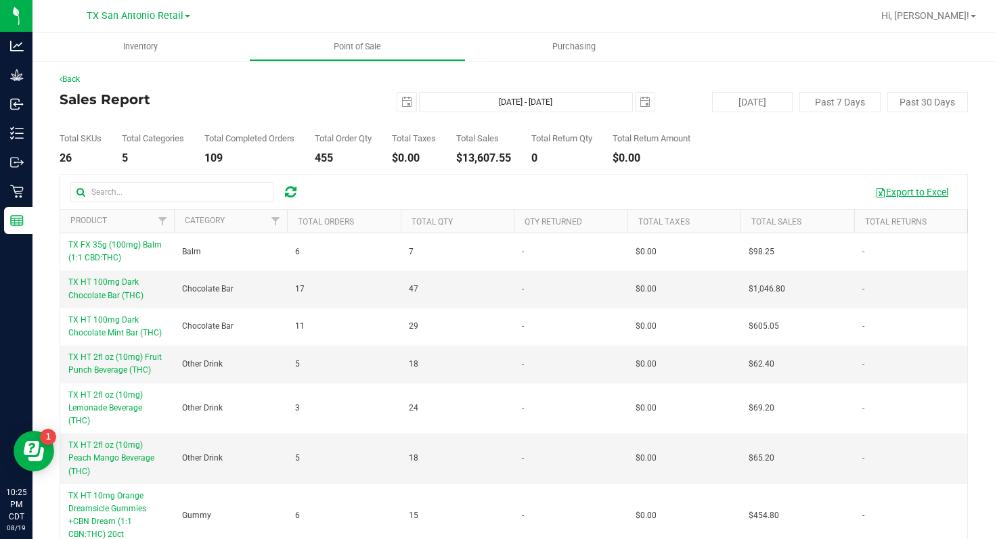
click at [907, 190] on button "Export to Excel" at bounding box center [911, 192] width 91 height 23
click at [184, 18] on link "TX San Antonio Retail" at bounding box center [139, 15] width 104 height 13
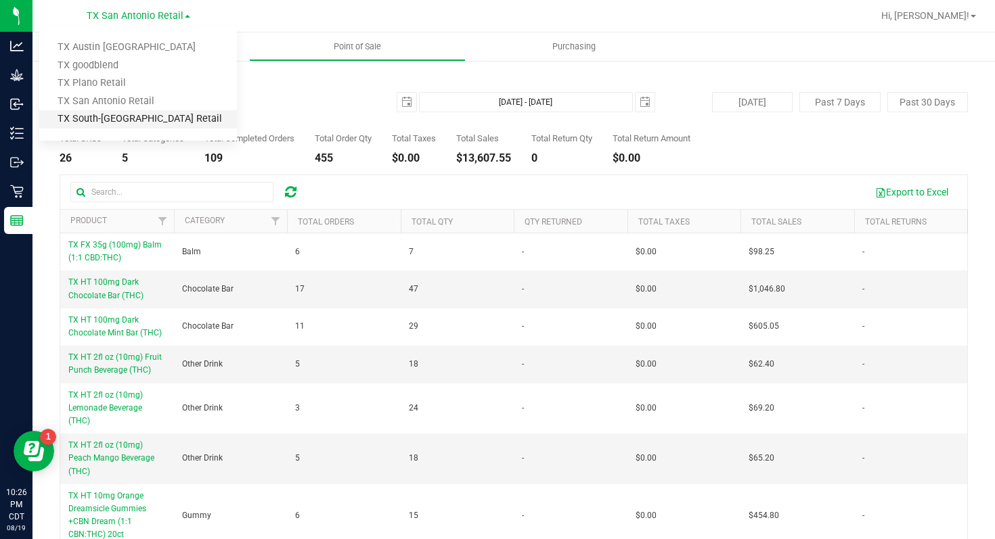
click at [170, 118] on link "TX South-[GEOGRAPHIC_DATA] Retail" at bounding box center [138, 119] width 198 height 18
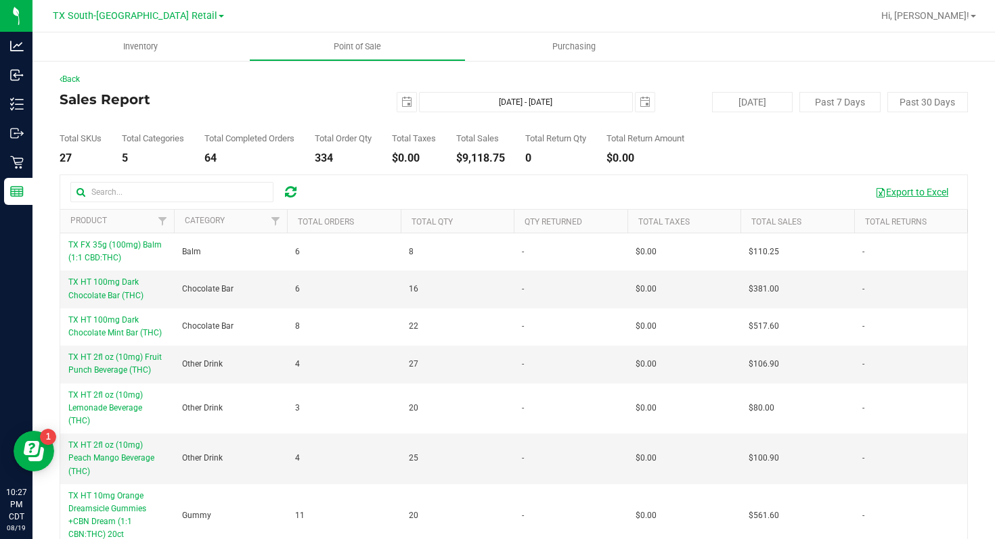
click at [910, 191] on button "Export to Excel" at bounding box center [911, 192] width 91 height 23
